Goal: Go to known website: Access a specific website the user already knows

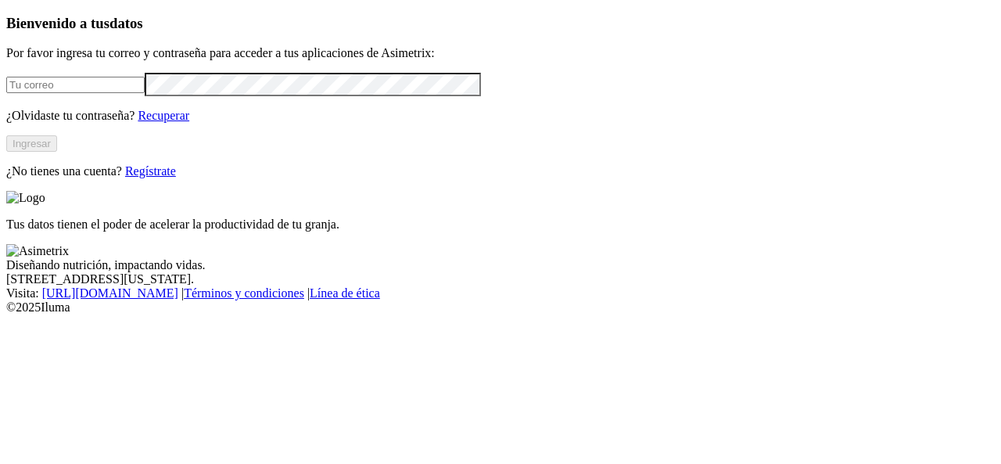
type input "[PERSON_NAME][EMAIL_ADDRESS][PERSON_NAME][DOMAIN_NAME]"
click at [57, 152] on button "Ingresar" at bounding box center [31, 143] width 51 height 16
